Goal: Task Accomplishment & Management: Manage account settings

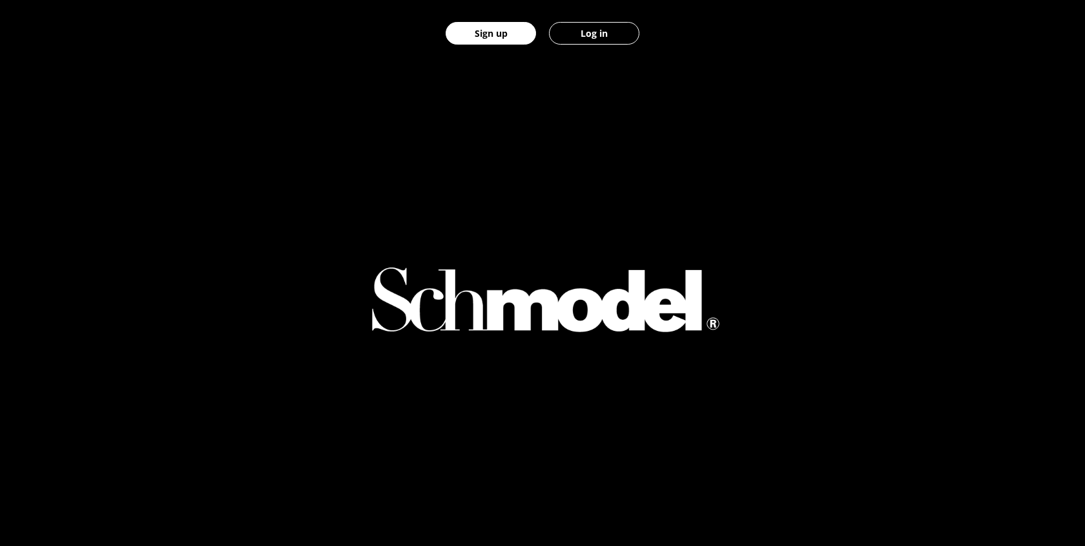
click at [594, 44] on button "Log in" at bounding box center [594, 33] width 90 height 23
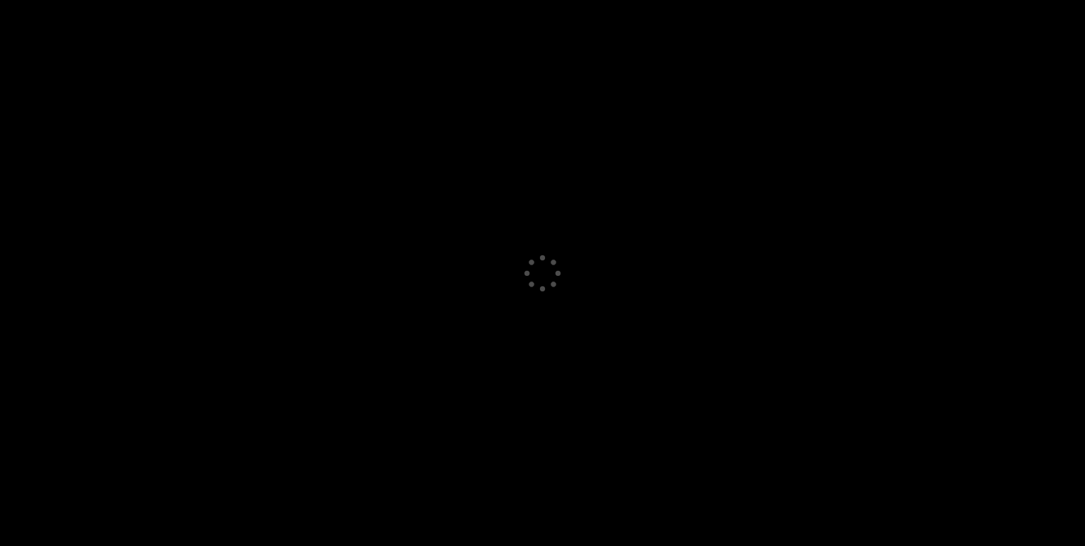
select select "GB"
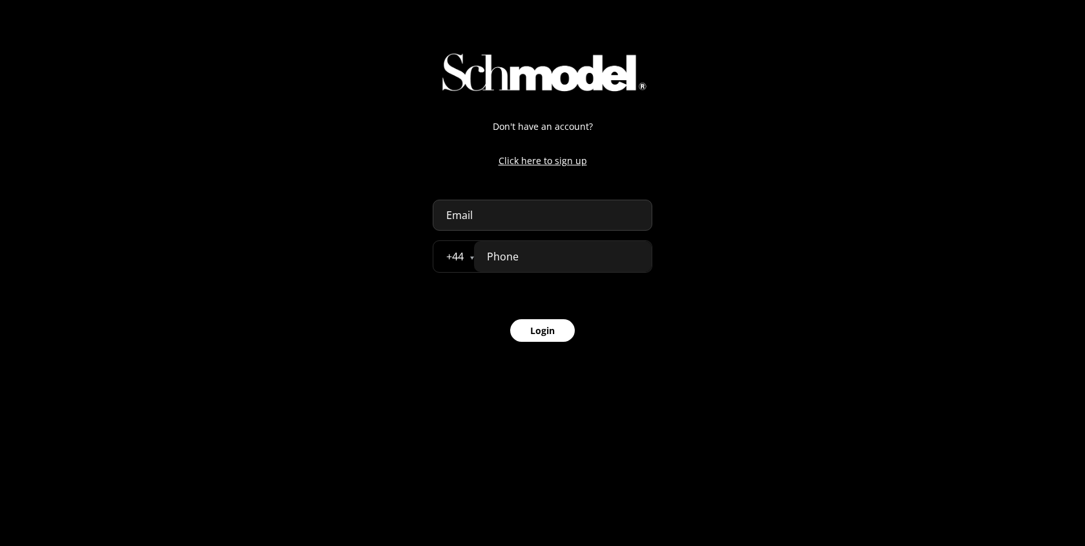
select select "GB"
